Goal: Task Accomplishment & Management: Complete application form

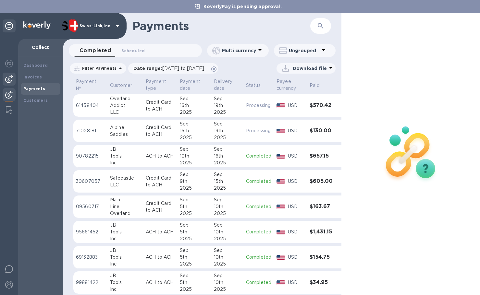
click at [7, 78] on img at bounding box center [9, 79] width 8 height 8
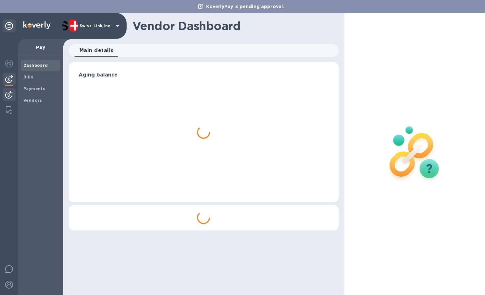
click at [8, 94] on img at bounding box center [9, 95] width 8 height 8
click at [39, 76] on b "Invoices" at bounding box center [32, 77] width 18 height 5
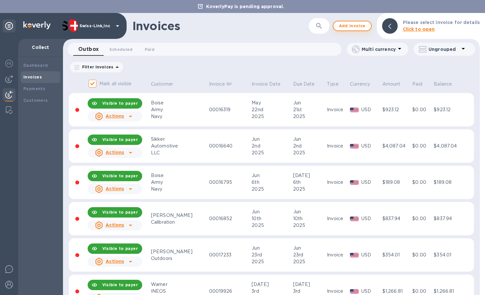
click at [360, 27] on span "Add invoice" at bounding box center [351, 26] width 27 height 8
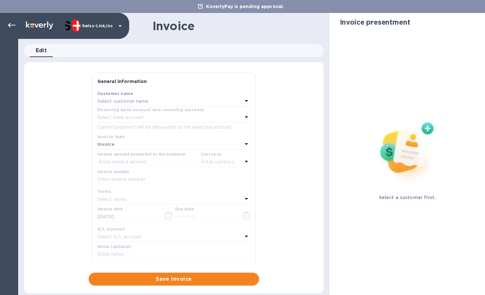
click at [140, 99] on p "Select customer name" at bounding box center [122, 101] width 51 height 7
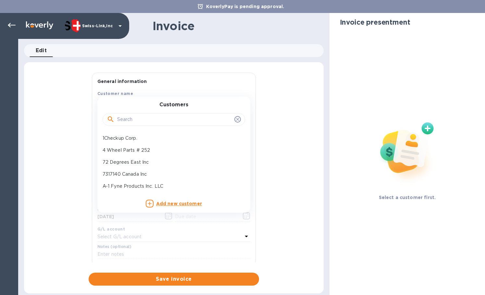
click at [140, 113] on div at bounding box center [174, 119] width 142 height 13
click at [140, 119] on input "text" at bounding box center [174, 120] width 115 height 10
paste input "Overland Addic"
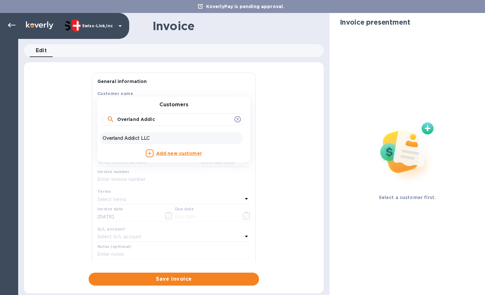
type input "Overland Addic"
click at [144, 134] on div "Overland Addict LLC" at bounding box center [171, 138] width 142 height 12
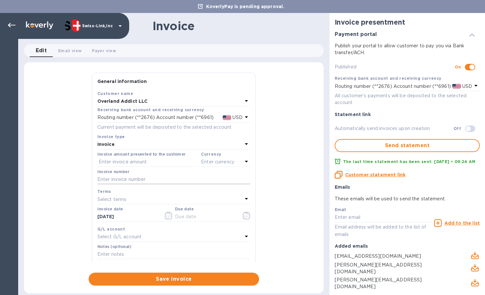
drag, startPoint x: 126, startPoint y: 180, endPoint x: 157, endPoint y: 180, distance: 31.1
click at [126, 180] on input "text" at bounding box center [173, 180] width 153 height 10
paste input "INV/25-26/0504"
type input "INV/25-26/0504"
drag, startPoint x: 132, startPoint y: 163, endPoint x: 160, endPoint y: 165, distance: 28.0
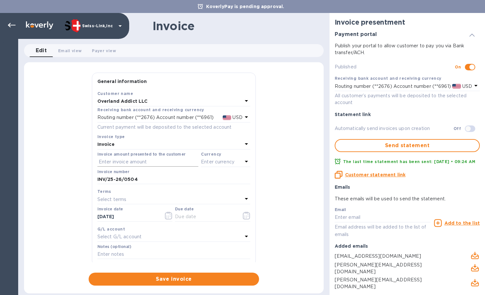
click at [133, 163] on input "text" at bounding box center [147, 162] width 101 height 10
paste input "77.74"
type input "77.74"
click at [216, 165] on p "Enter currency" at bounding box center [217, 162] width 33 height 7
click at [198, 177] on p "US Dollar" at bounding box center [215, 178] width 50 height 7
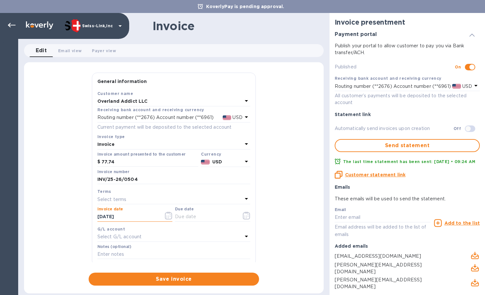
click at [131, 214] on input "[DATE]" at bounding box center [127, 217] width 61 height 10
click at [189, 214] on input "text" at bounding box center [205, 217] width 61 height 10
paste input "[DATE]"
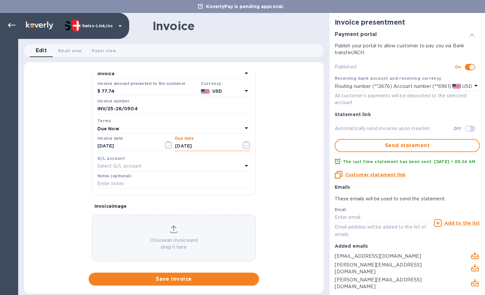
scroll to position [78, 0]
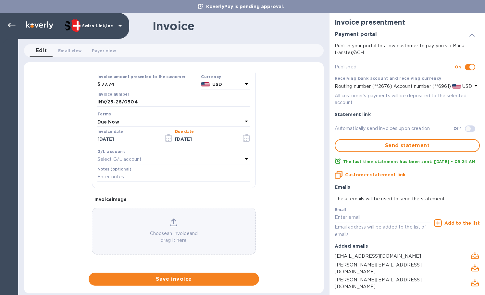
type input "[DATE]"
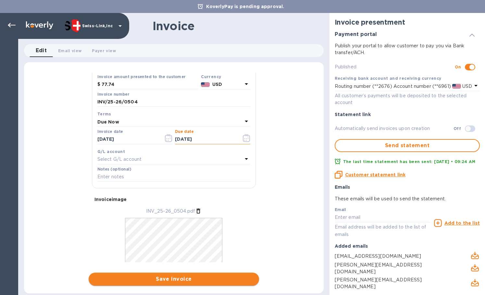
click at [171, 280] on span "Save invoice" at bounding box center [174, 279] width 160 height 8
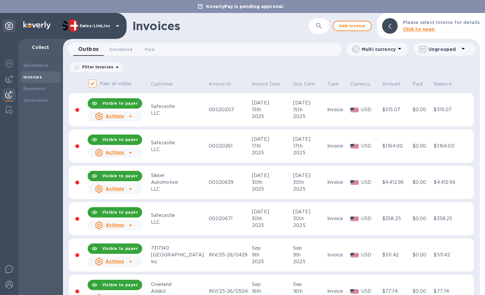
scroll to position [240, 0]
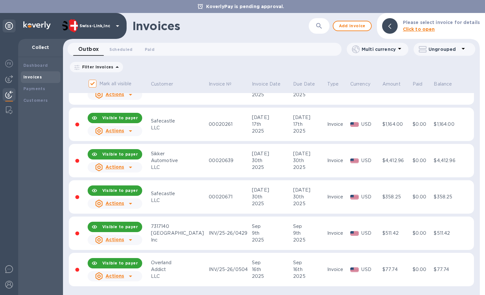
click at [130, 277] on icon at bounding box center [131, 277] width 8 height 8
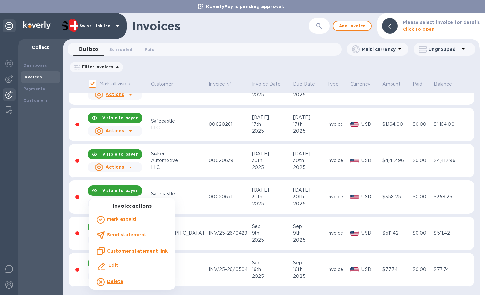
click at [136, 248] on p "Customer statement link" at bounding box center [137, 251] width 60 height 6
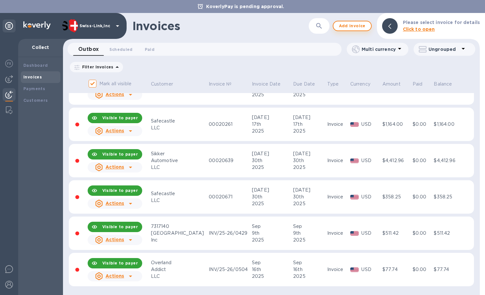
click at [358, 25] on span "Add invoice" at bounding box center [351, 26] width 27 height 8
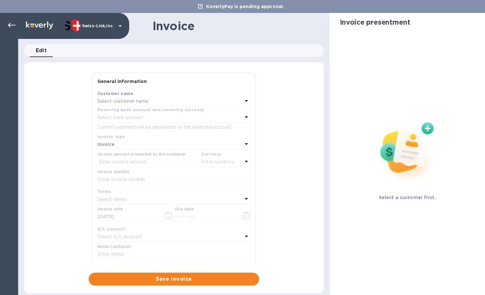
click at [130, 103] on p "Select customer name" at bounding box center [122, 101] width 51 height 7
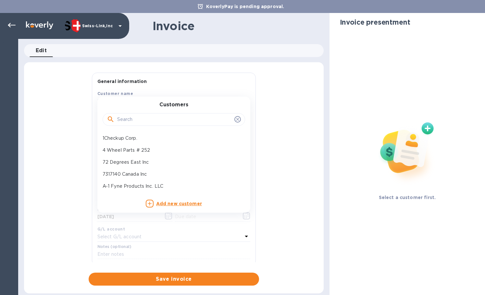
click at [130, 118] on input "text" at bounding box center [174, 120] width 115 height 10
paste input "JB Tools Inc"
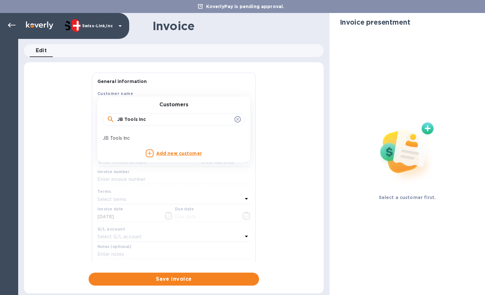
type input "JB Tools Inc"
click at [142, 136] on p "JB Tools Inc" at bounding box center [171, 138] width 137 height 7
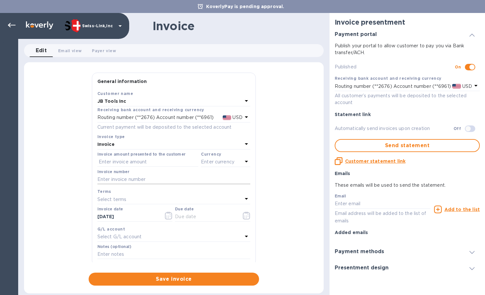
click at [148, 179] on input "text" at bounding box center [173, 180] width 153 height 10
paste input "INV/25-26/0505"
type input "INV/25-26/0505"
click at [152, 165] on input "text" at bounding box center [147, 162] width 101 height 10
paste input "64.90"
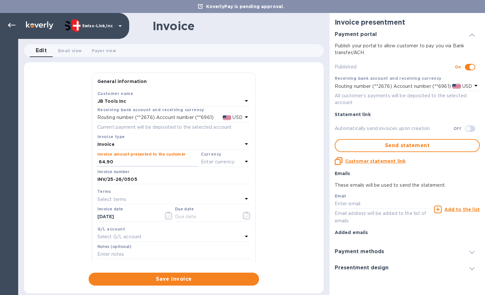
type input "64.90"
click at [224, 163] on p "Enter currency" at bounding box center [217, 162] width 33 height 7
click at [173, 178] on div "USD" at bounding box center [162, 178] width 53 height 9
click at [51, 218] on div "General information Save Customer name JB Tools Inc Receiving bank account and …" at bounding box center [173, 179] width 299 height 213
click at [195, 220] on input "text" at bounding box center [205, 217] width 61 height 10
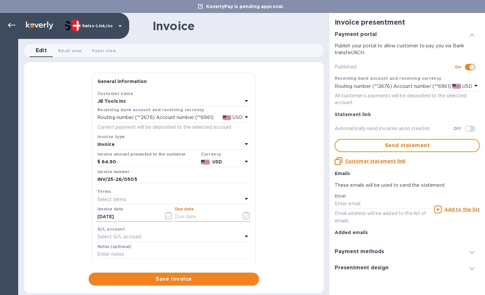
paste input "[DATE]"
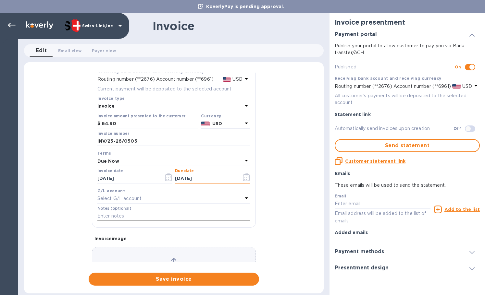
scroll to position [78, 0]
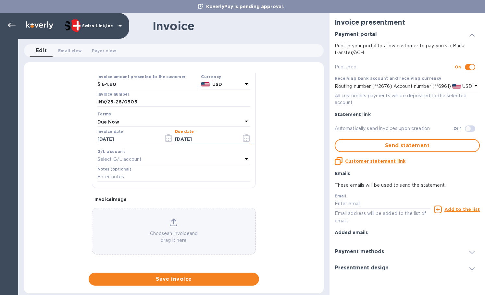
type input "[DATE]"
click at [149, 175] on input "text" at bounding box center [173, 177] width 153 height 10
paste input "BC-SWL-1283504"
type input "BC-SWL-1283504"
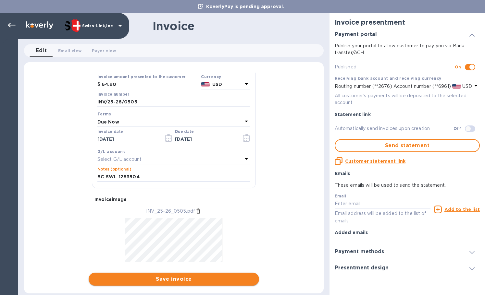
click at [199, 278] on span "Save invoice" at bounding box center [174, 279] width 160 height 8
